Goal: Information Seeking & Learning: Learn about a topic

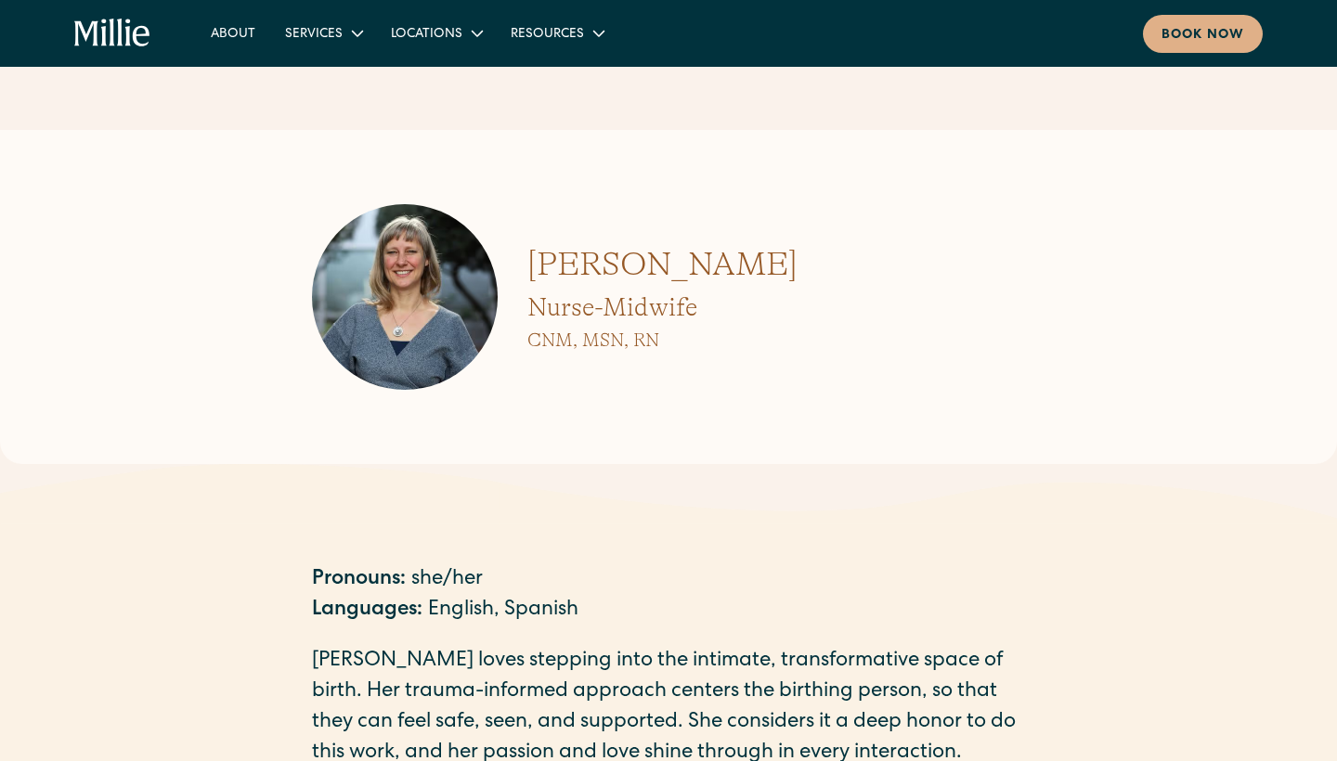
click at [403, 330] on img at bounding box center [405, 297] width 186 height 186
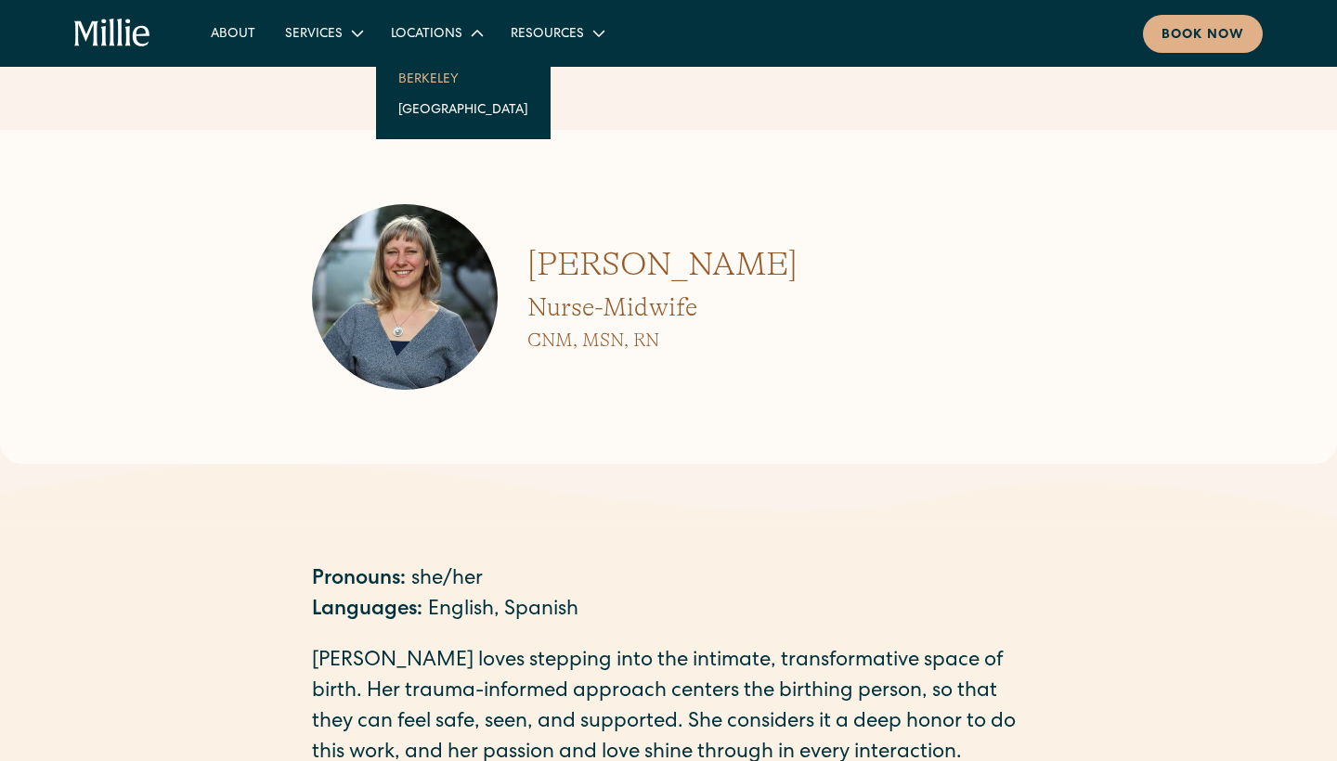
click at [410, 82] on link "Berkeley" at bounding box center [464, 78] width 160 height 31
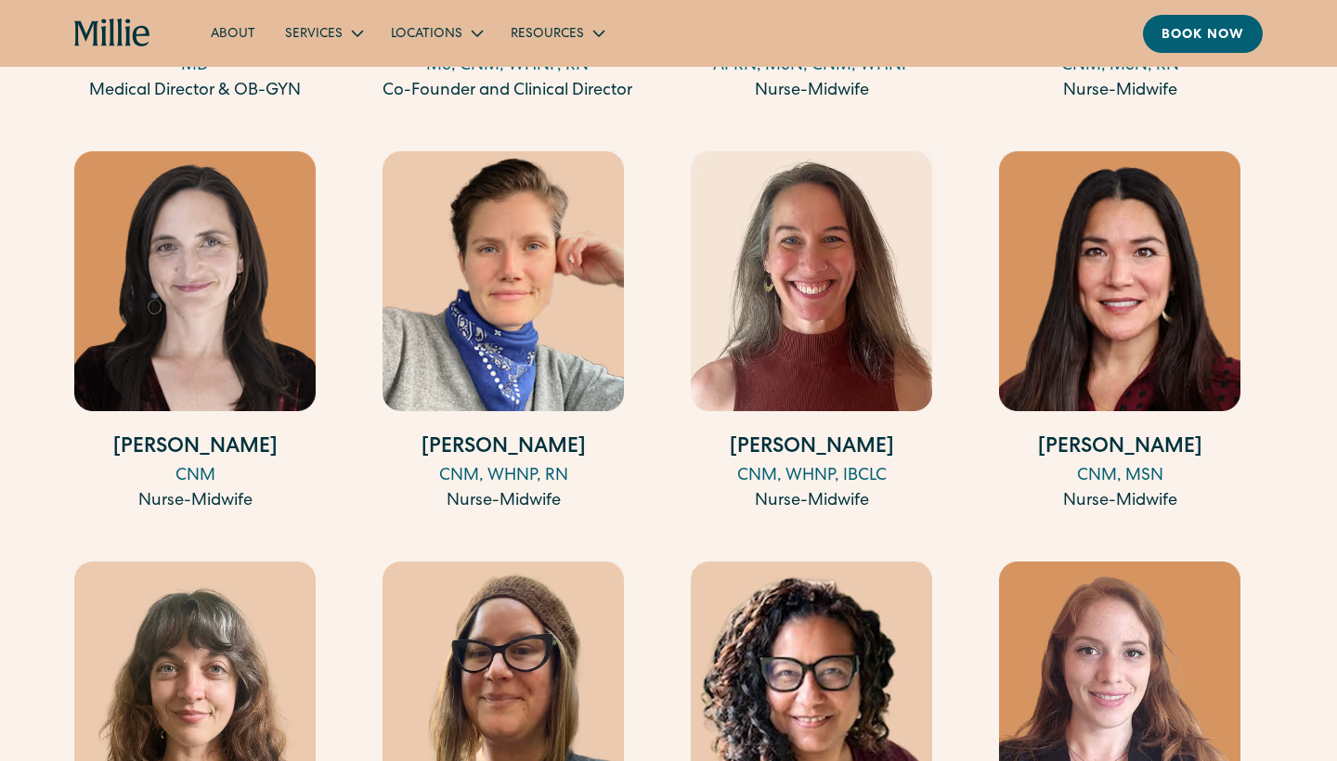
scroll to position [2270, 0]
click at [517, 333] on img at bounding box center [503, 281] width 241 height 260
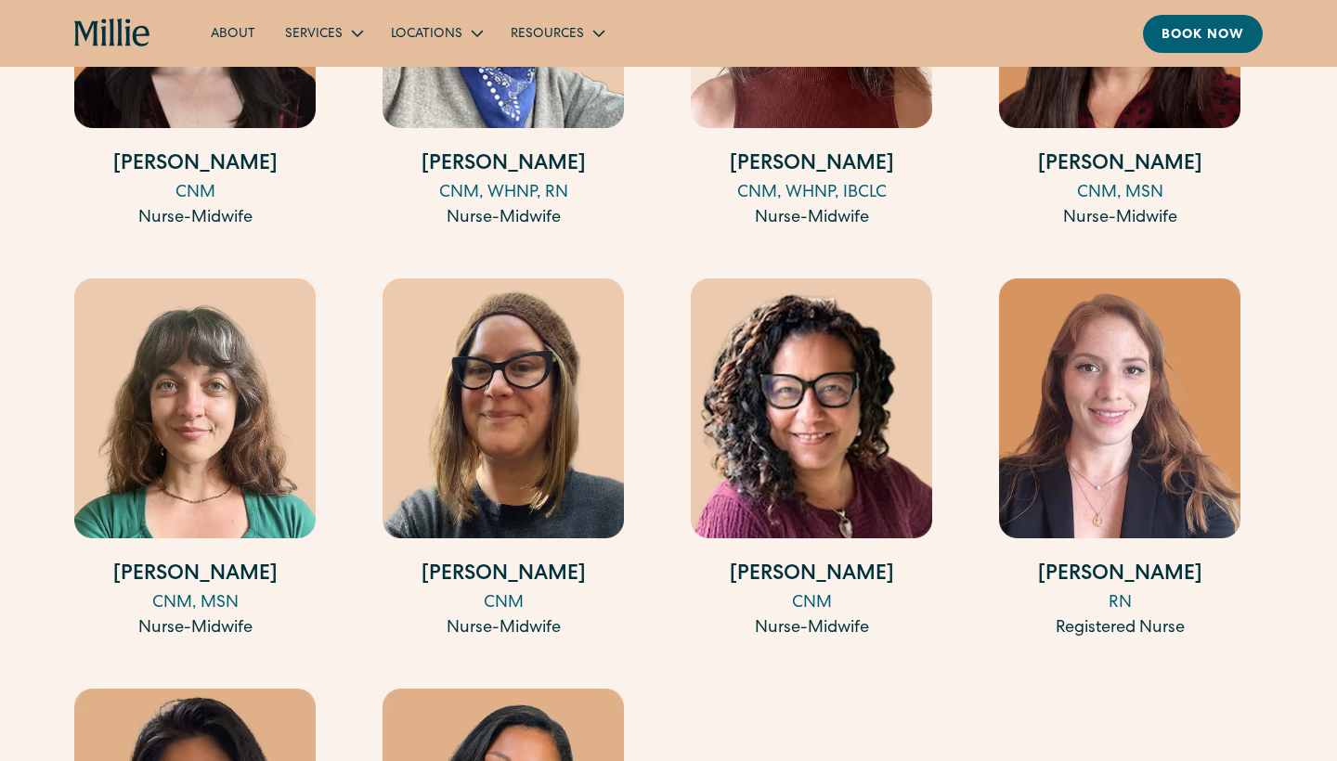
scroll to position [2561, 0]
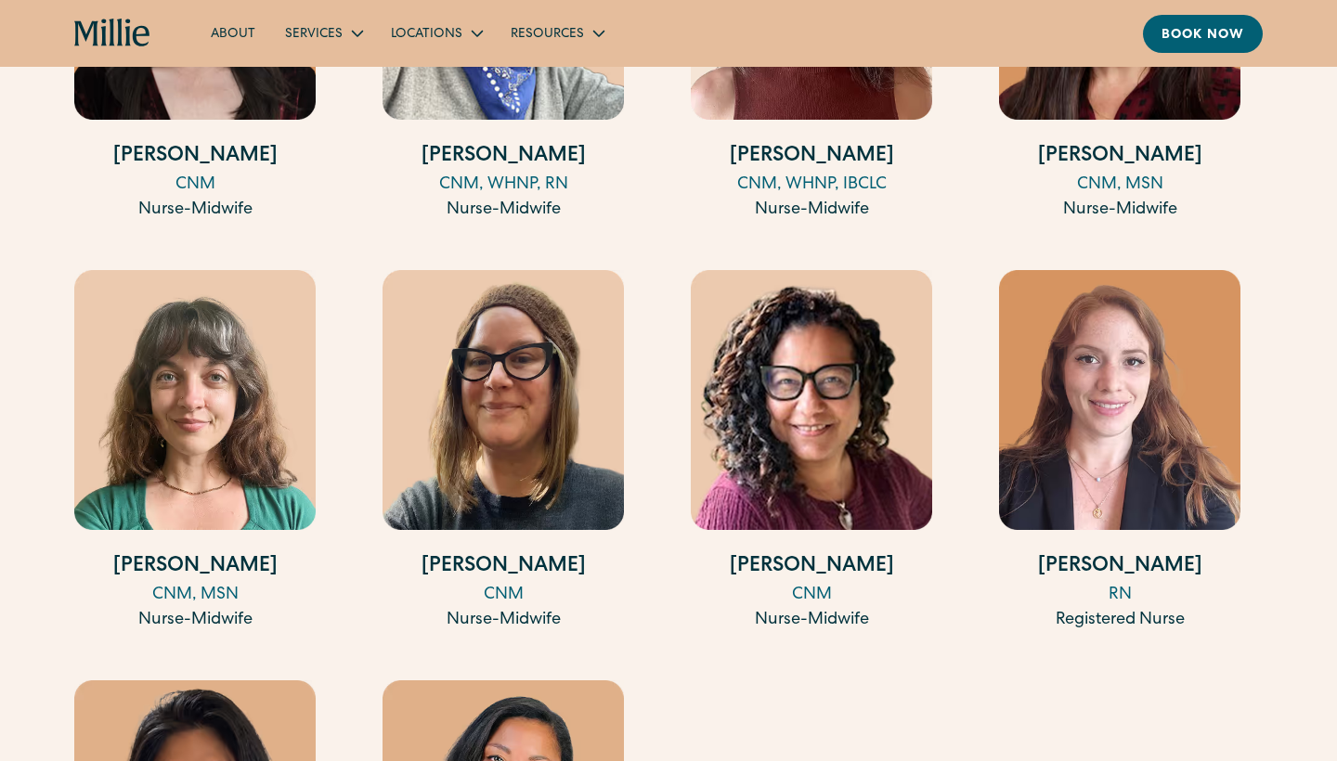
click at [496, 463] on img at bounding box center [503, 400] width 241 height 260
click at [199, 450] on img at bounding box center [194, 400] width 241 height 260
click at [761, 434] on img at bounding box center [811, 400] width 241 height 260
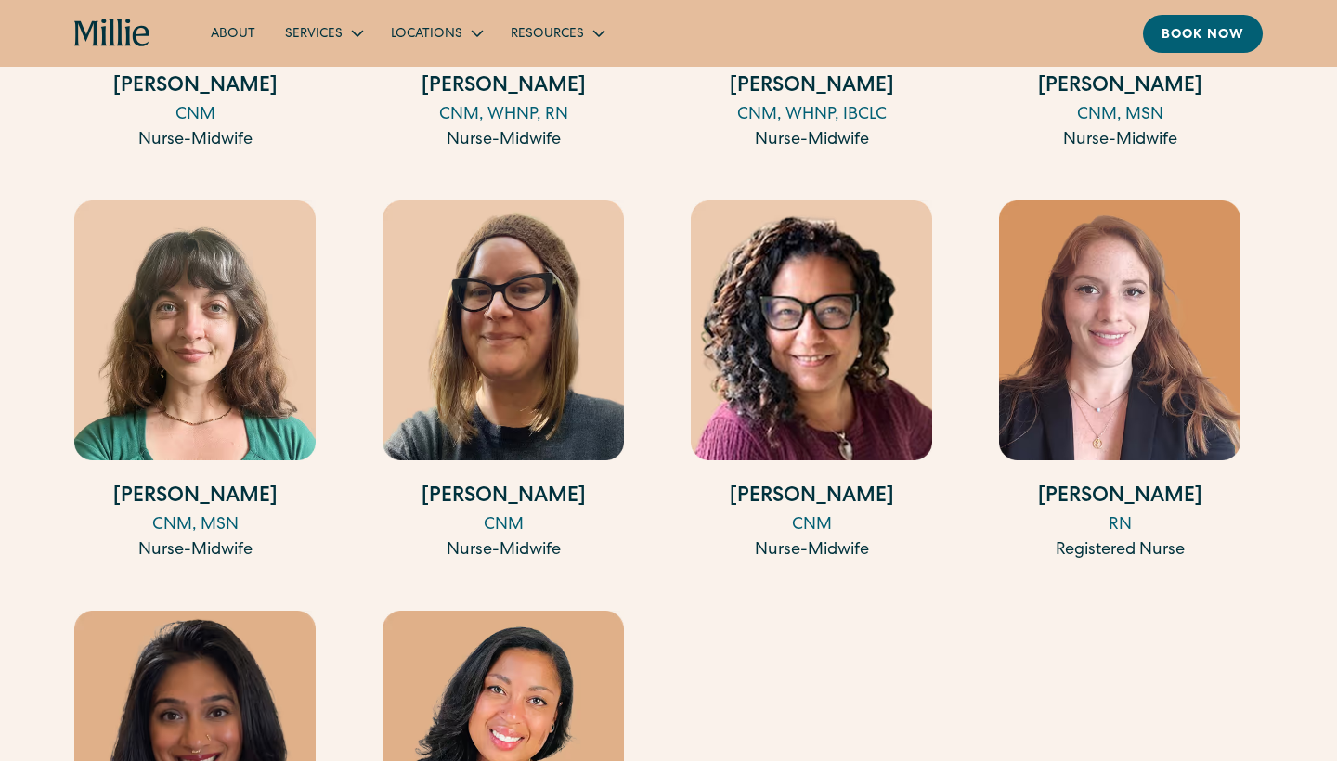
scroll to position [2617, 0]
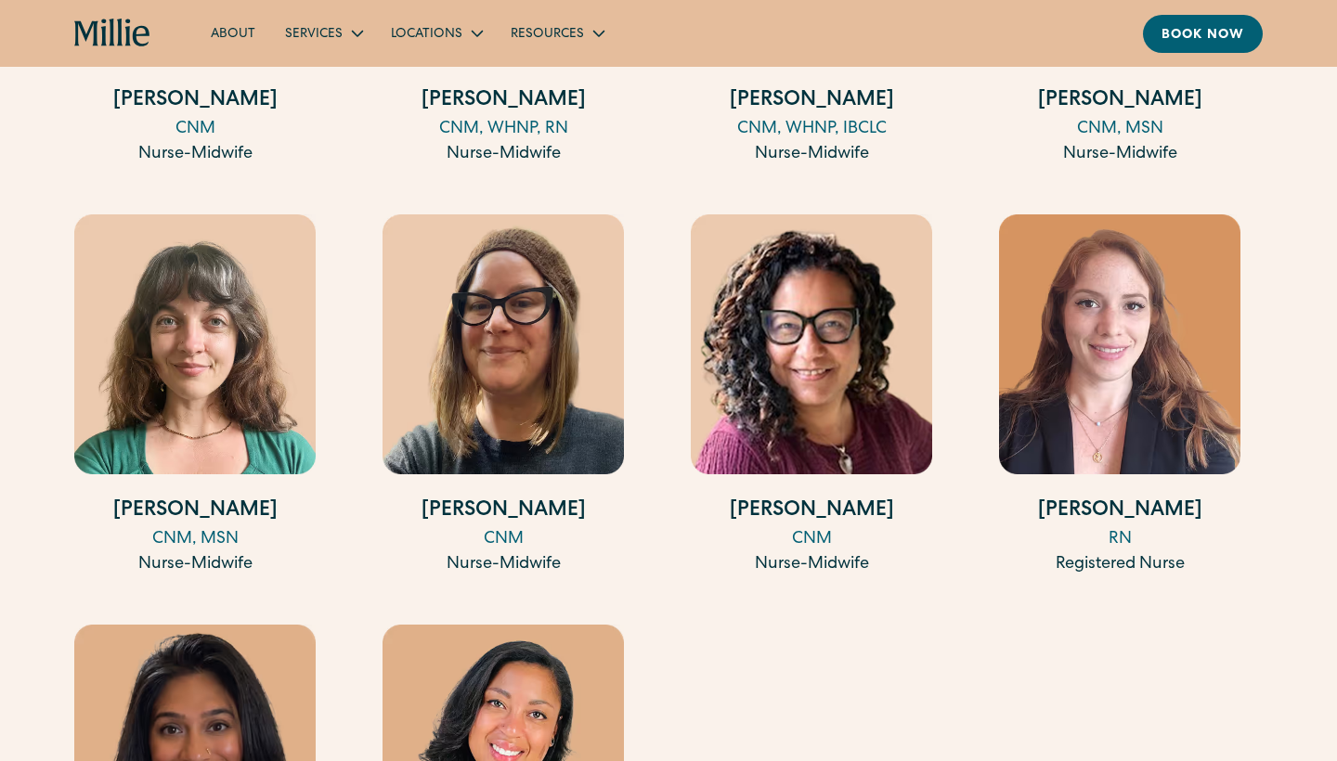
click at [1163, 339] on img at bounding box center [1119, 345] width 241 height 260
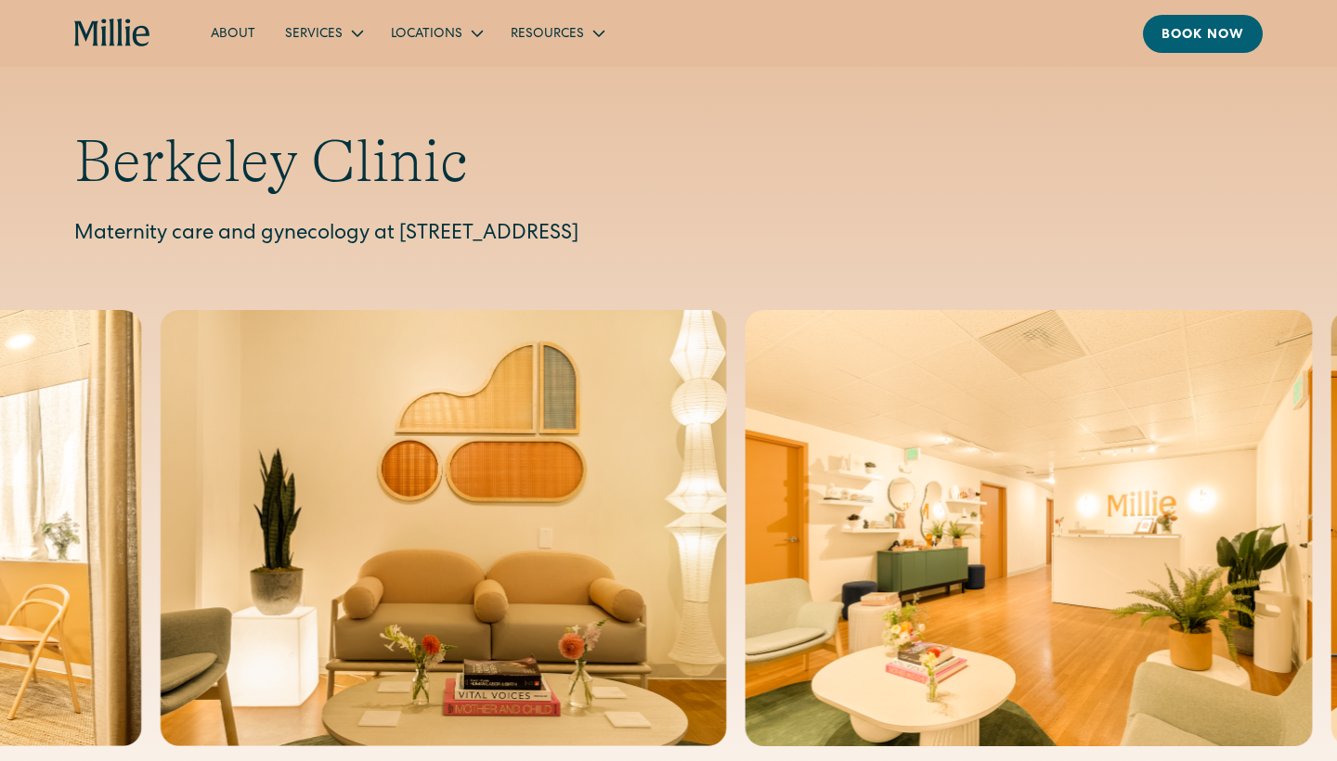
scroll to position [0, 0]
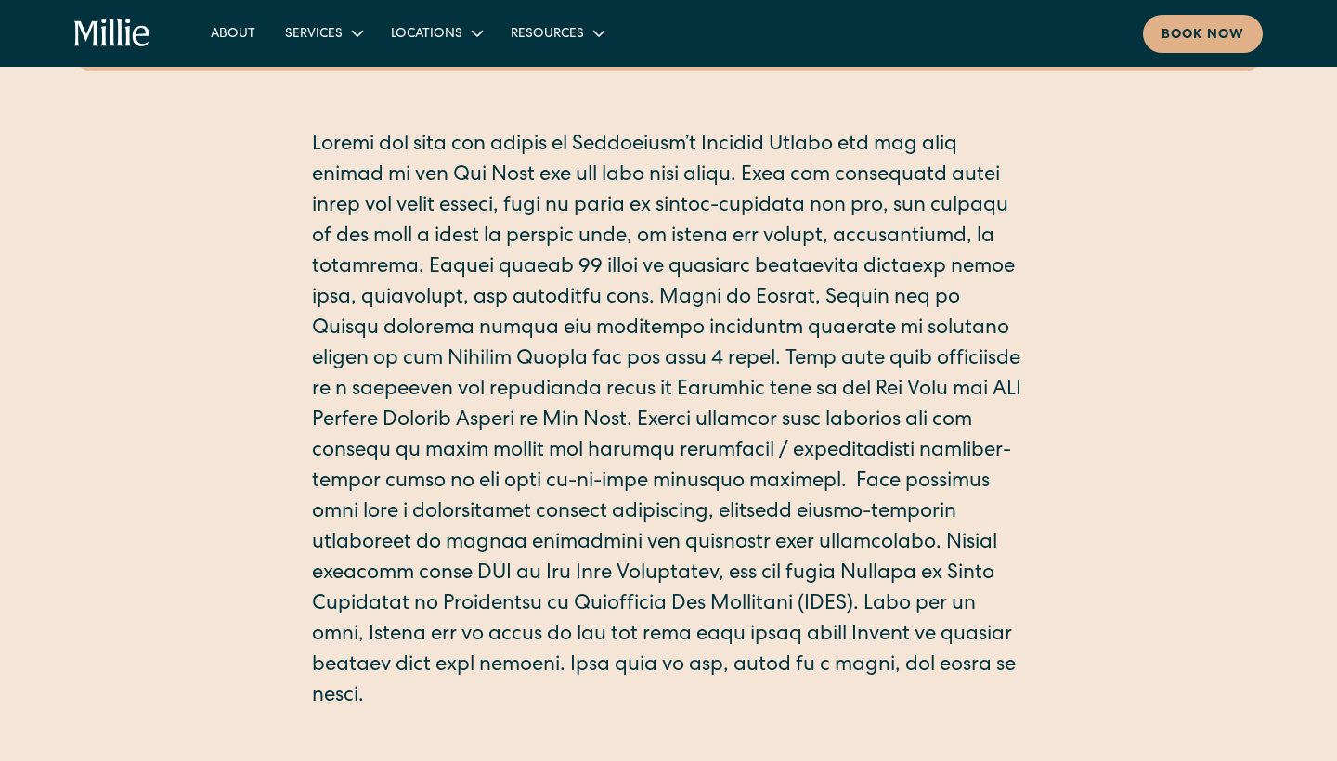
scroll to position [427, 0]
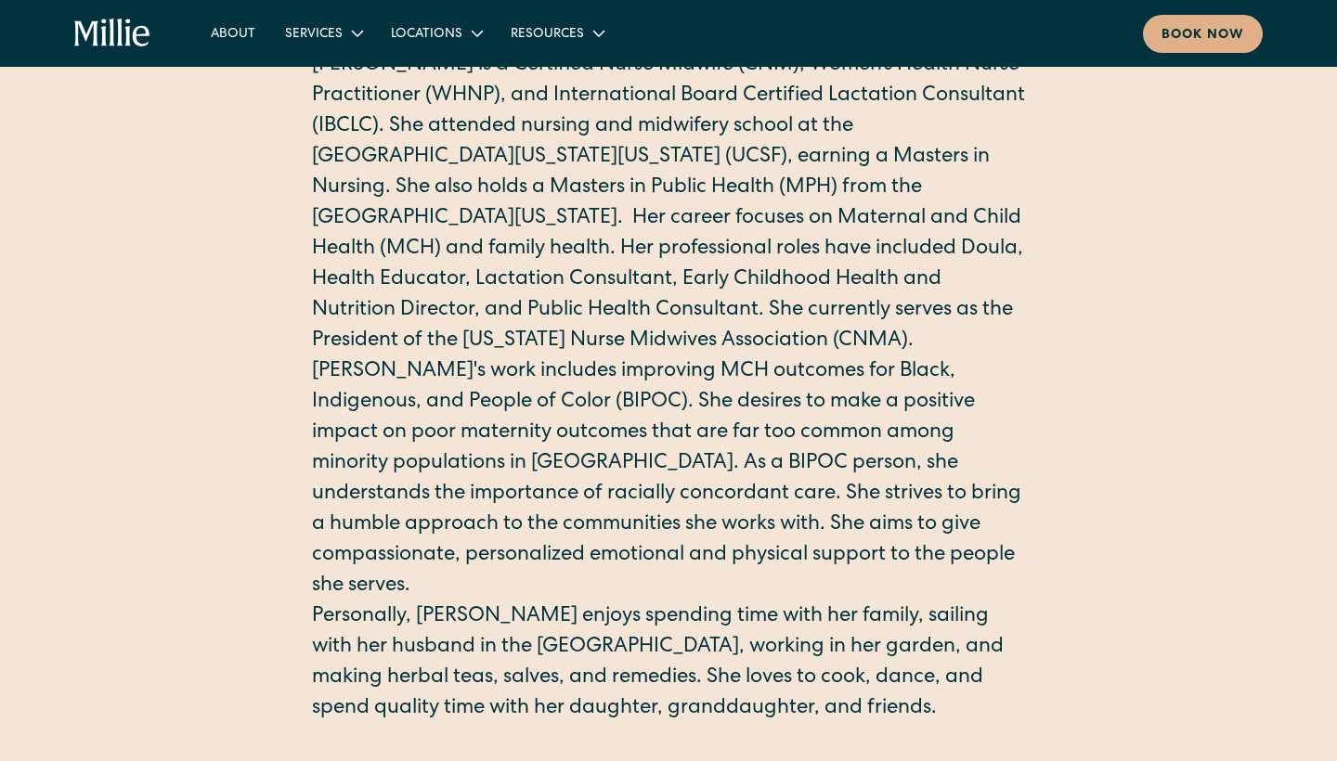
scroll to position [515, 0]
